Goal: Task Accomplishment & Management: Complete application form

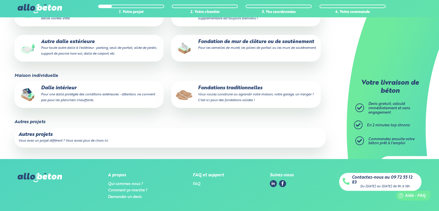
scroll to position [163, 0]
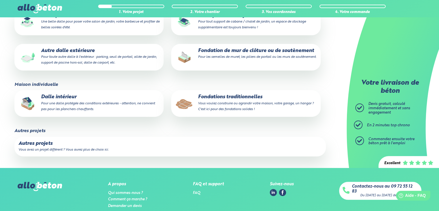
click at [230, 110] on small "Vous voulez construire ou agrandir votre maison, votre garage, un hangar ? C'es…" at bounding box center [256, 106] width 116 height 9
click at [0, 0] on input "Fondations traditionnelles Vous voulez construire ou agrandir votre maison, vot…" at bounding box center [0, 0] width 0 height 0
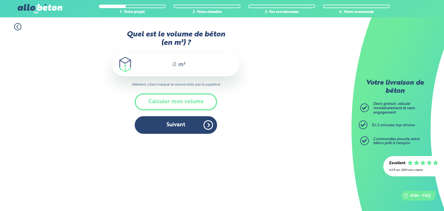
click at [175, 66] on input "Quel est le volume de béton (en m³) ?" at bounding box center [172, 64] width 10 height 7
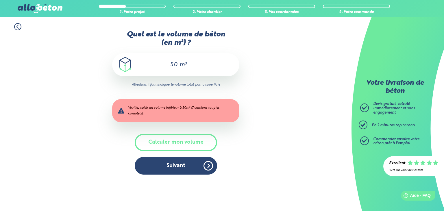
drag, startPoint x: 170, startPoint y: 64, endPoint x: 179, endPoint y: 66, distance: 9.2
click at [179, 66] on div "50 m³" at bounding box center [175, 64] width 127 height 23
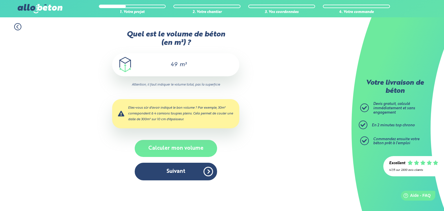
click at [166, 148] on button "Calculer mon volume" at bounding box center [176, 148] width 82 height 17
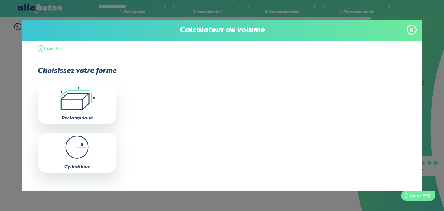
click at [80, 104] on icon ".icon-calc-rectanglea{fill:none;stroke-linecap:round;stroke-width:3px;stroke:#6…" at bounding box center [76, 98] width 73 height 23
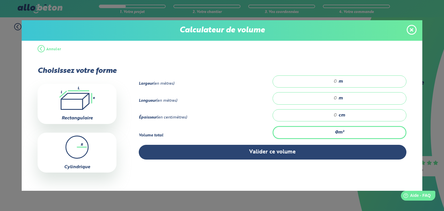
click at [411, 29] on icon at bounding box center [411, 29] width 3 height 5
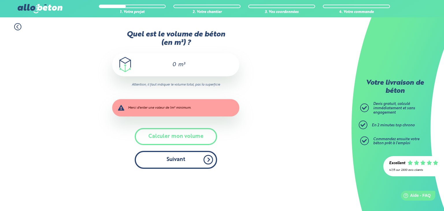
click at [154, 164] on button "Suivant" at bounding box center [176, 160] width 82 height 18
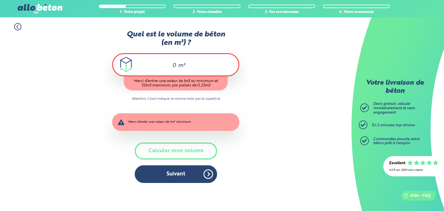
scroll to position [0, 0]
drag, startPoint x: 173, startPoint y: 65, endPoint x: 208, endPoint y: 65, distance: 35.5
click at [204, 67] on div "0 m³" at bounding box center [175, 64] width 127 height 23
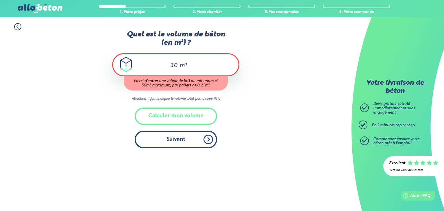
type input "30"
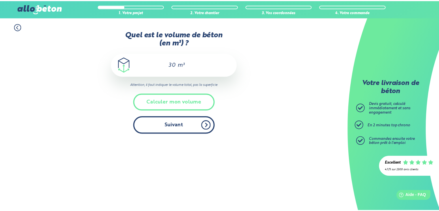
scroll to position [0, 0]
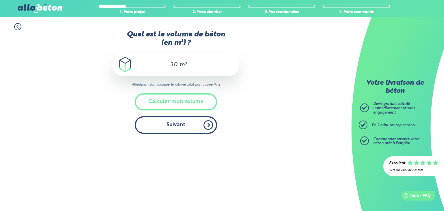
click at [172, 141] on div "Accueil Livraison Béton Centrale béton à proximité Livraison béton [GEOGRAPHIC_…" at bounding box center [175, 114] width 351 height 194
click at [176, 128] on button "Suivant" at bounding box center [176, 125] width 82 height 18
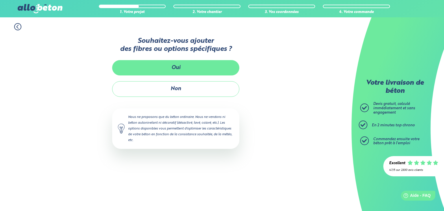
click at [191, 61] on button "Oui" at bounding box center [175, 67] width 127 height 15
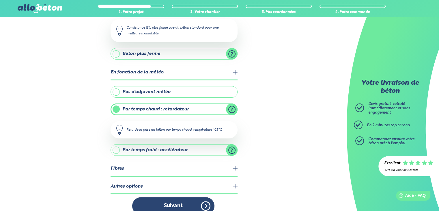
scroll to position [96, 0]
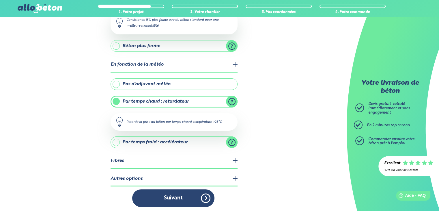
click at [169, 164] on legend "Fibres" at bounding box center [174, 161] width 127 height 15
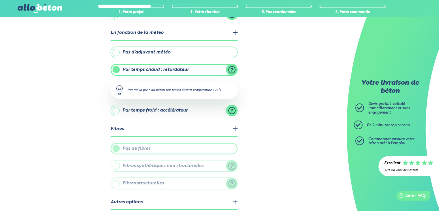
scroll to position [151, 0]
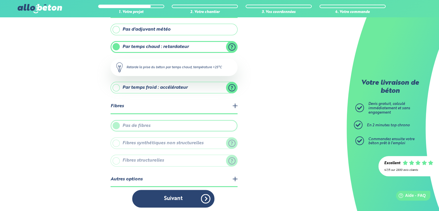
click at [160, 178] on legend "Autres options" at bounding box center [174, 179] width 127 height 15
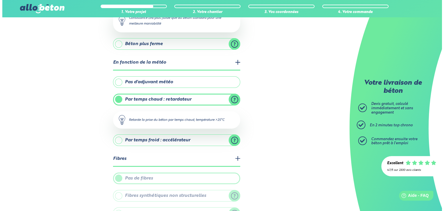
scroll to position [0, 0]
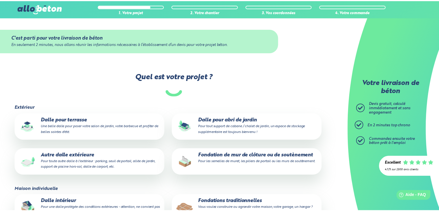
scroll to position [62, 0]
